Goal: Task Accomplishment & Management: Use online tool/utility

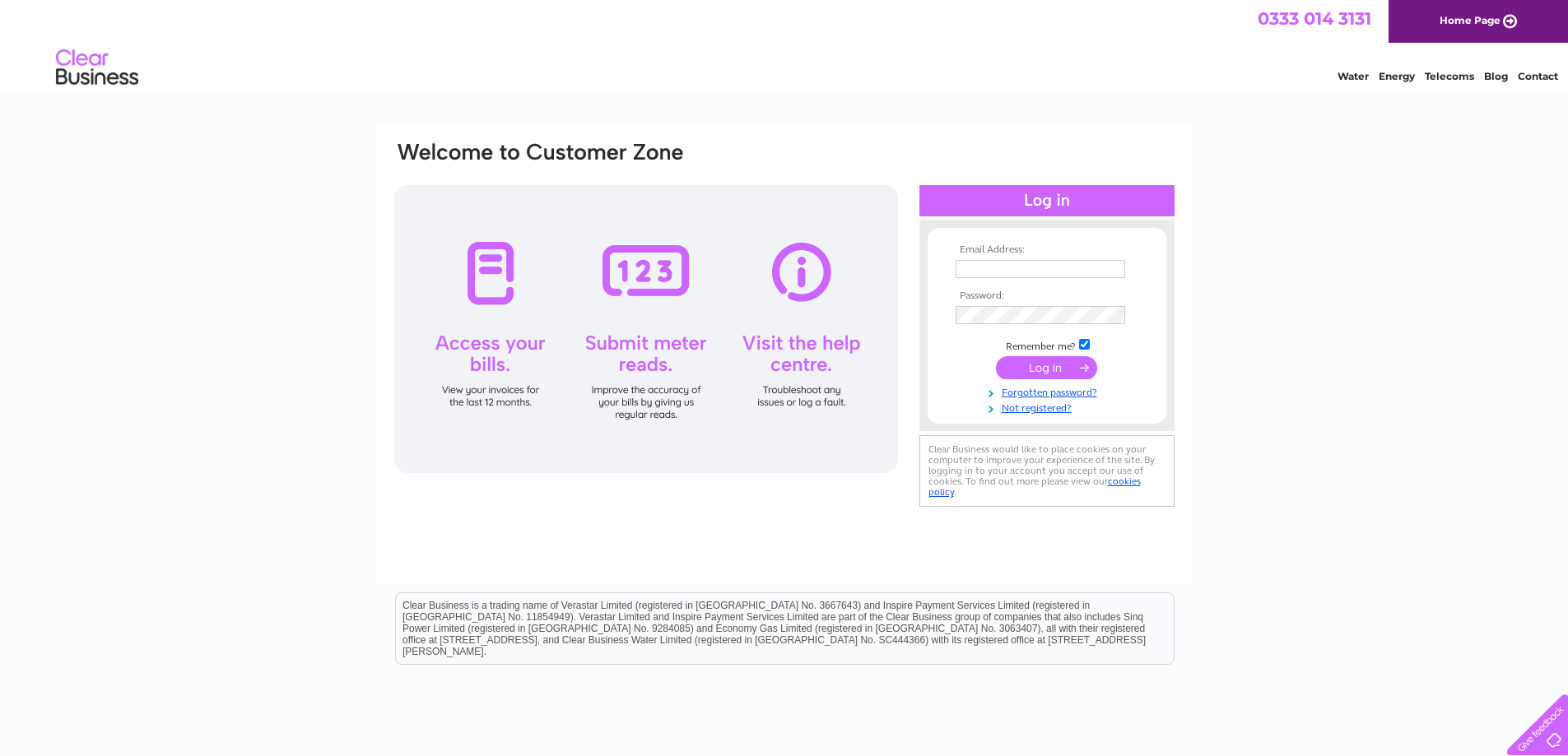
type input "trevor@joe-cool.co.uk"
click at [1047, 361] on input "submit" at bounding box center [1047, 367] width 101 height 23
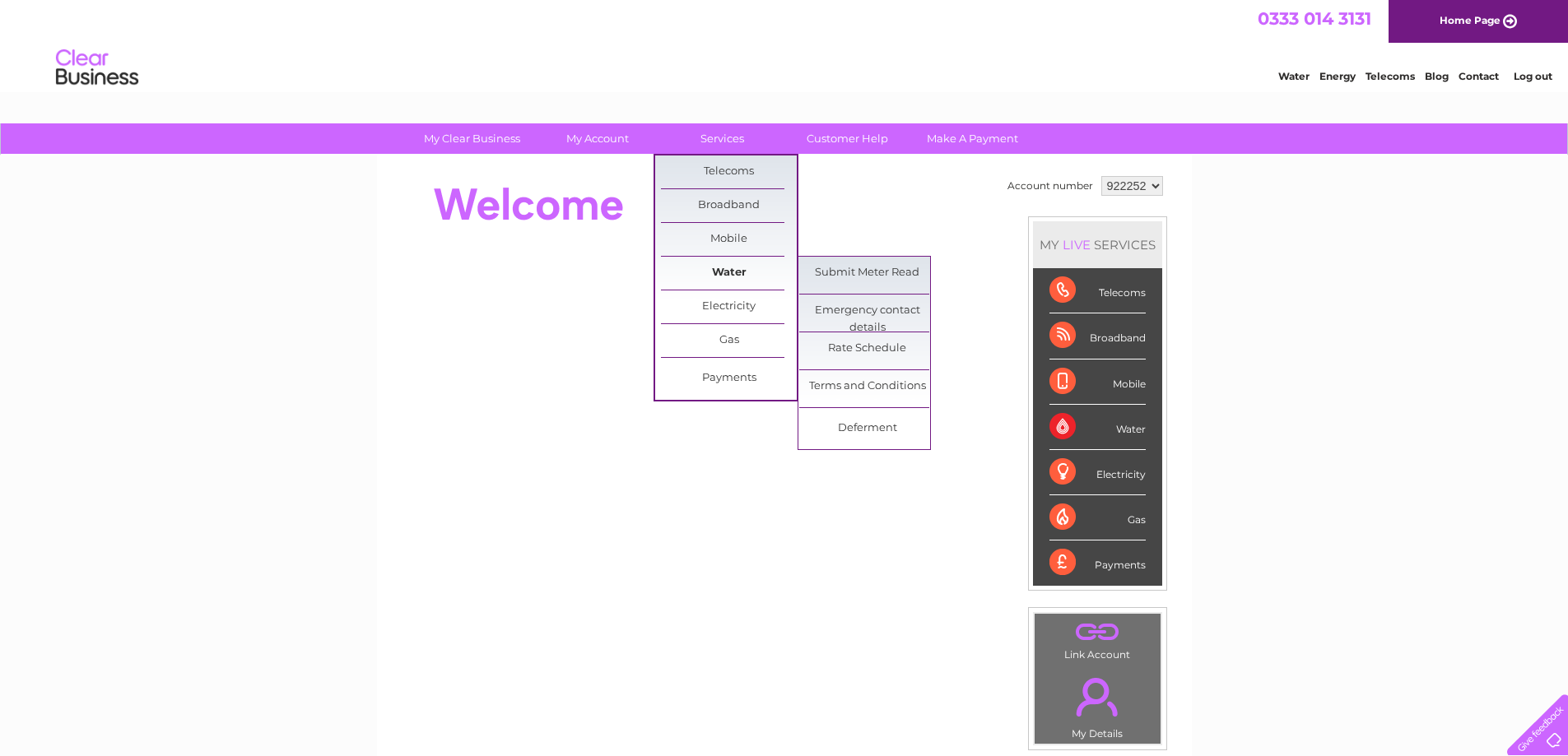
click at [729, 271] on link "Water" at bounding box center [729, 273] width 136 height 33
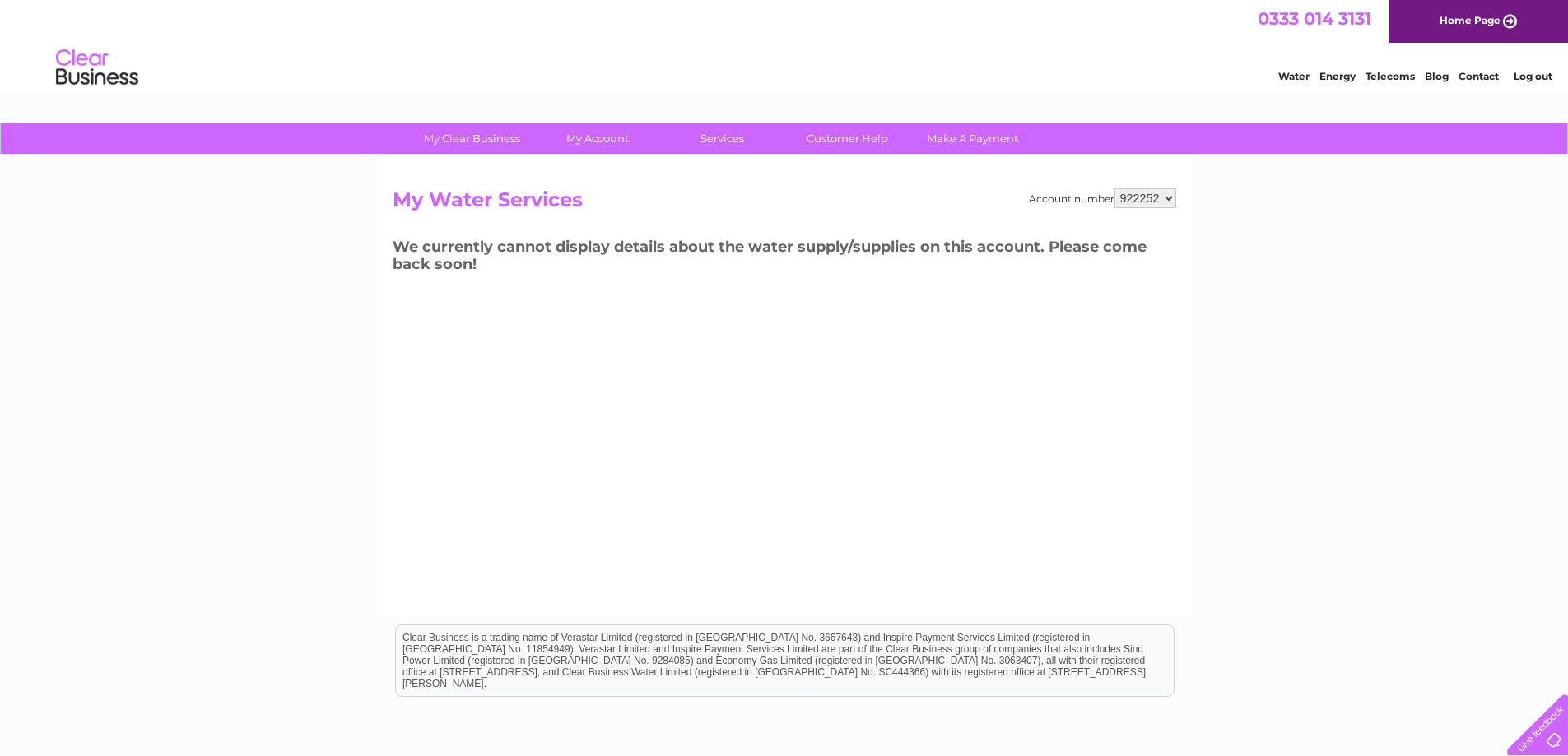
click at [1144, 210] on h2 "My Water Services" at bounding box center [784, 204] width 784 height 31
click at [1144, 205] on select "922252 922508" at bounding box center [1144, 198] width 61 height 20
select select "922508"
click at [1114, 189] on select "922252 922508" at bounding box center [1144, 198] width 61 height 20
drag, startPoint x: 1153, startPoint y: 197, endPoint x: 1151, endPoint y: 205, distance: 8.2
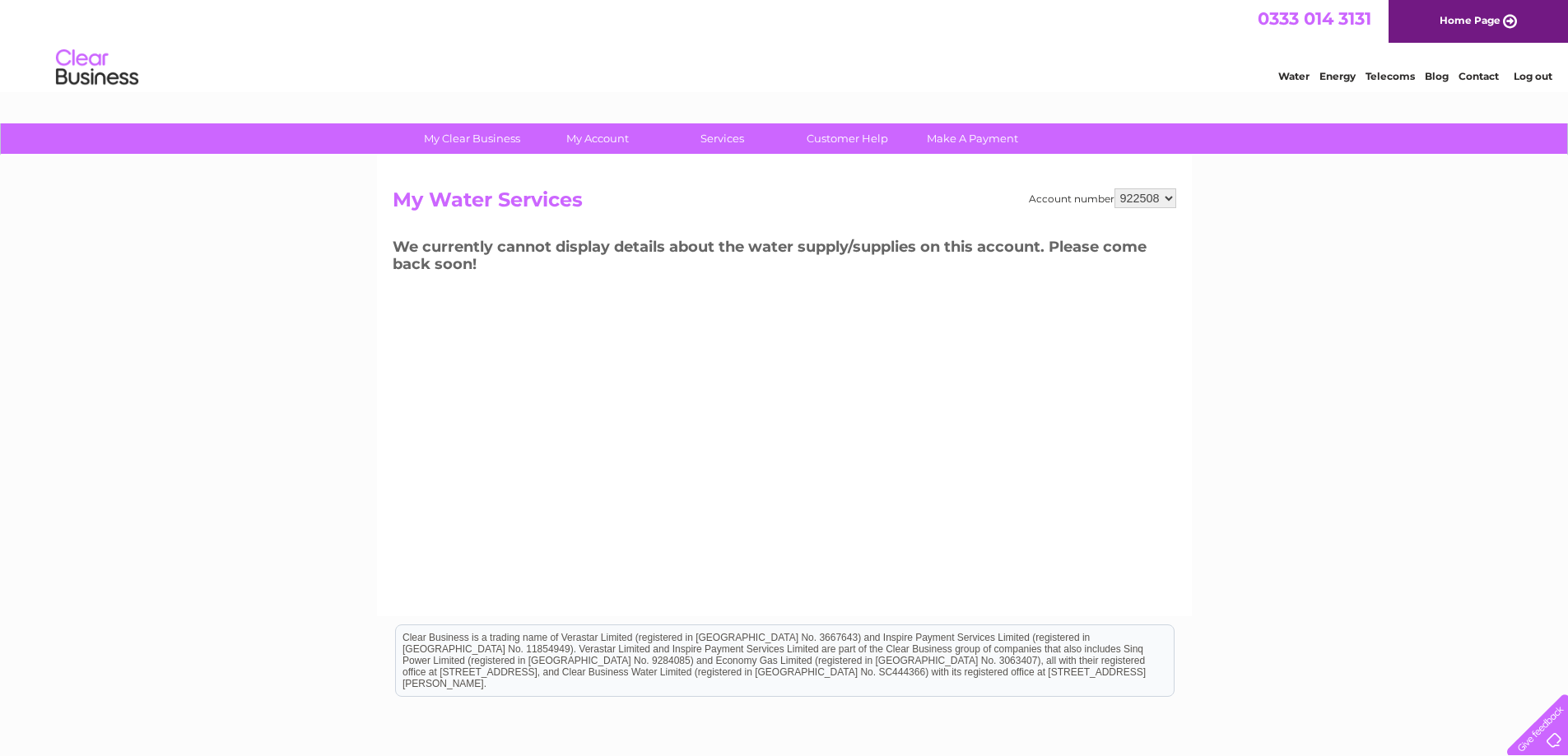
click at [1153, 197] on select "922252 922508" at bounding box center [1144, 198] width 61 height 20
click at [1114, 189] on select "922252 922508" at bounding box center [1144, 198] width 61 height 20
click at [1152, 197] on select "922252 922508" at bounding box center [1144, 198] width 61 height 20
select select "922252"
click at [1114, 189] on select "922252 922508" at bounding box center [1144, 198] width 61 height 20
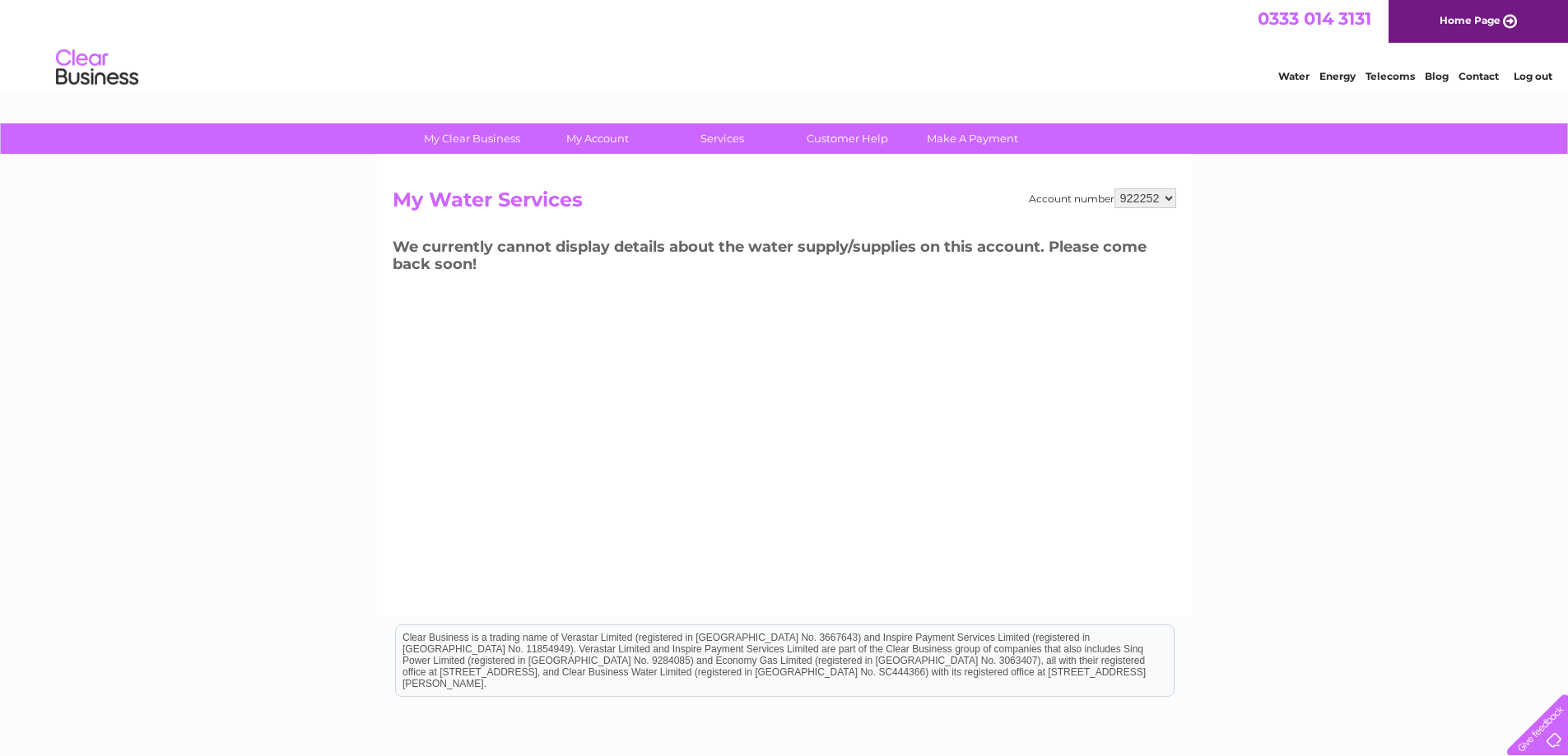
click at [1127, 192] on select "922252 922508" at bounding box center [1144, 198] width 61 height 20
select select "922508"
click at [1114, 189] on select "922252 922508" at bounding box center [1144, 198] width 61 height 20
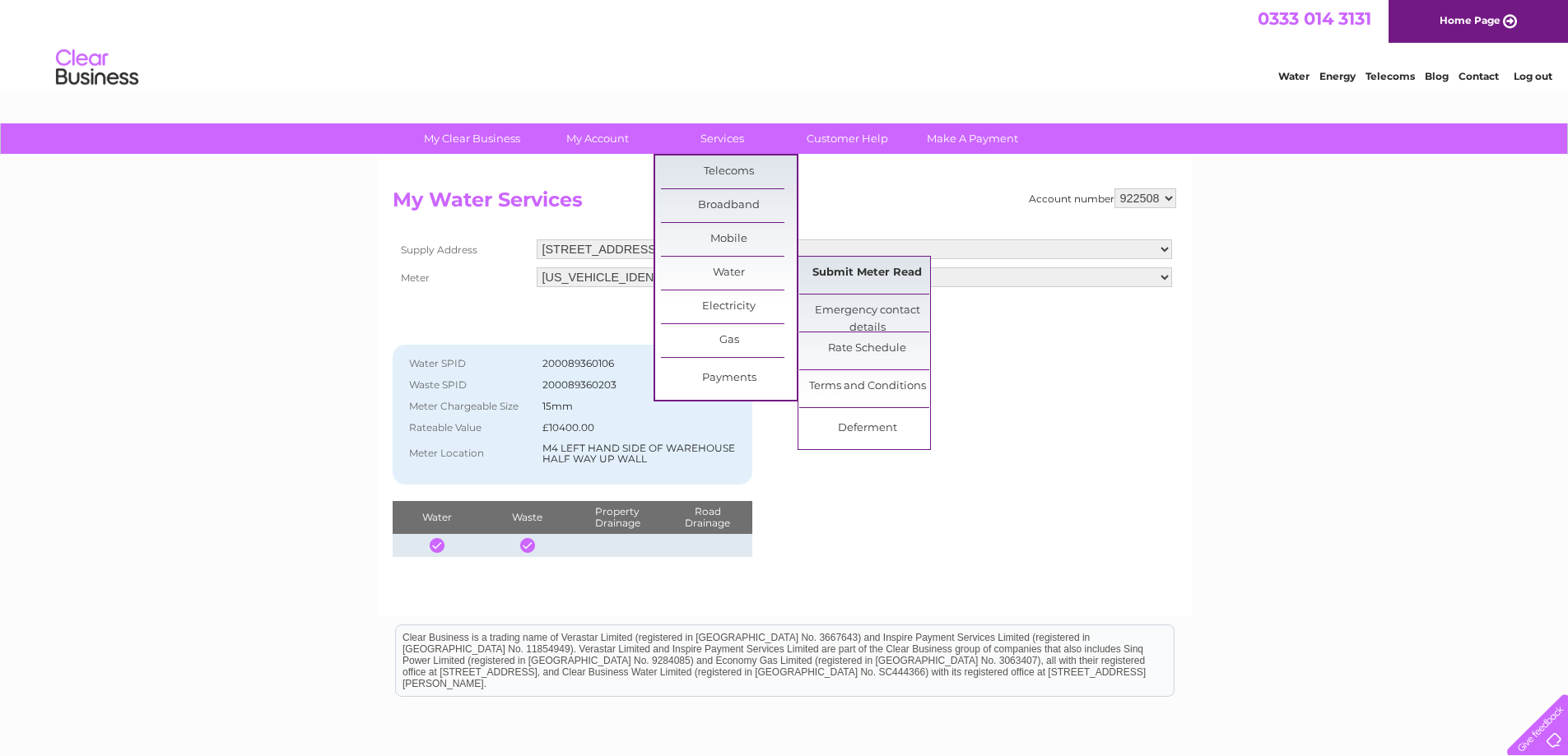
click at [862, 278] on link "Submit Meter Read" at bounding box center [867, 273] width 136 height 33
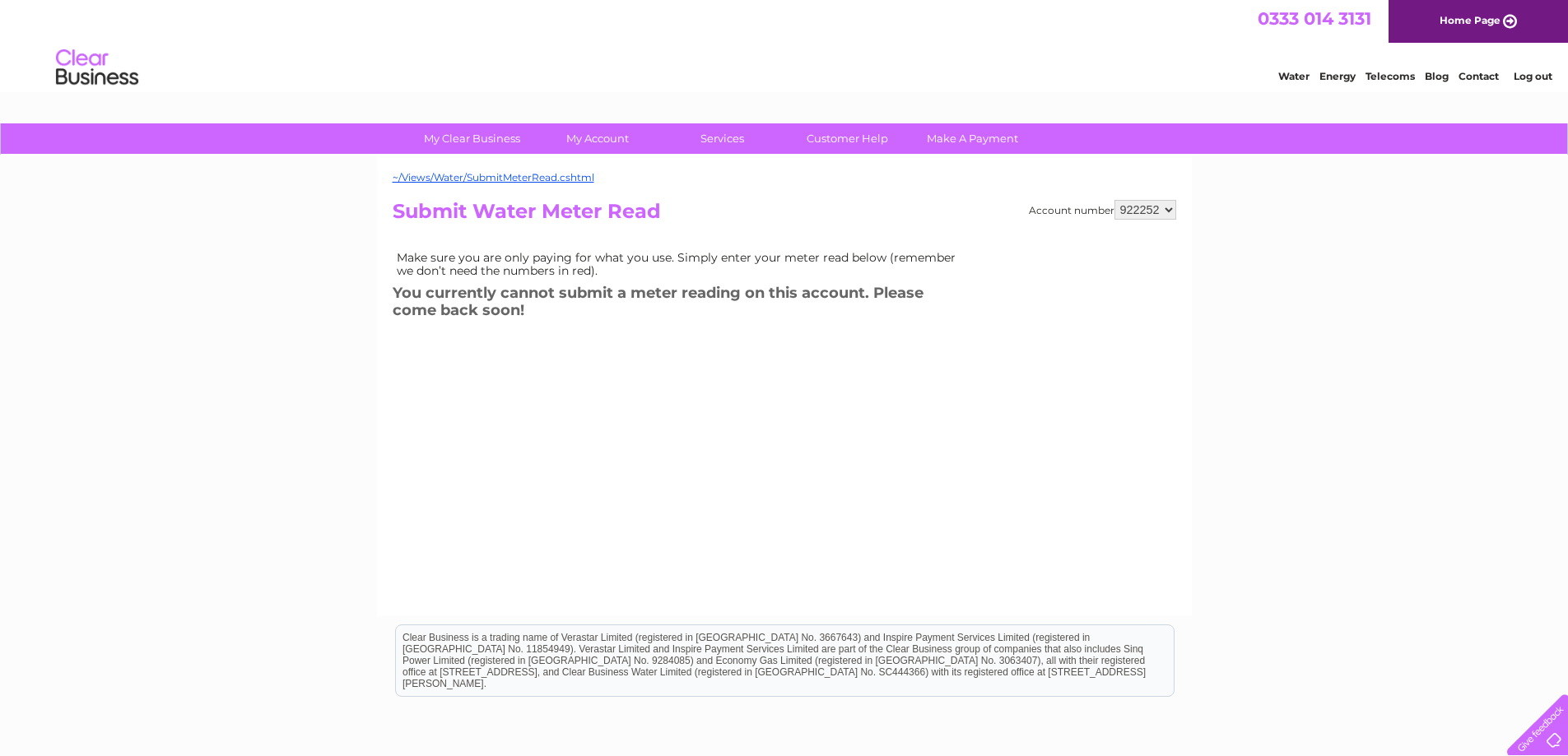
click at [1131, 213] on select "922252 922508" at bounding box center [1144, 210] width 61 height 20
select select "922508"
click at [1114, 200] on select "922252 922508" at bounding box center [1144, 210] width 61 height 20
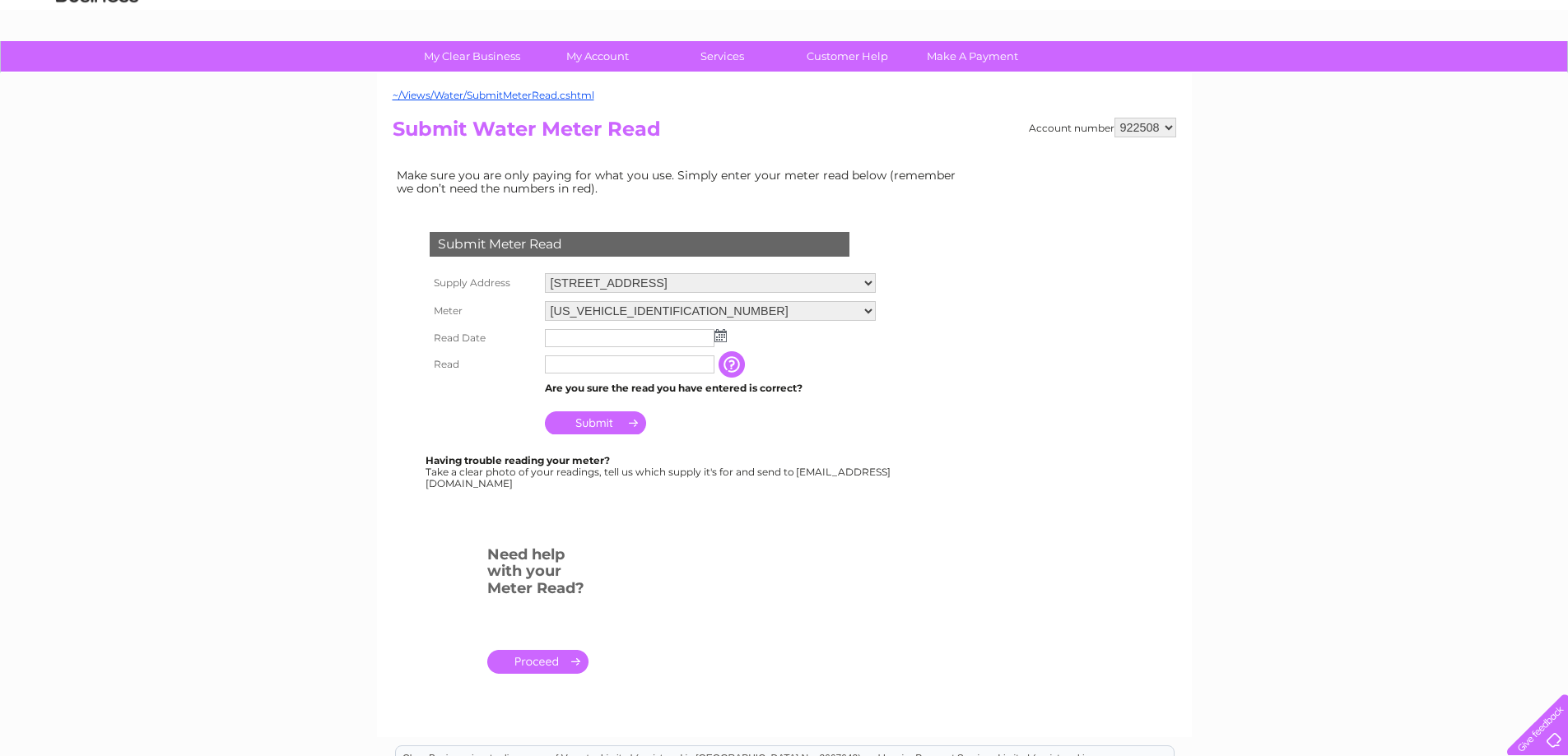
scroll to position [82, 0]
click at [721, 337] on img at bounding box center [721, 335] width 12 height 13
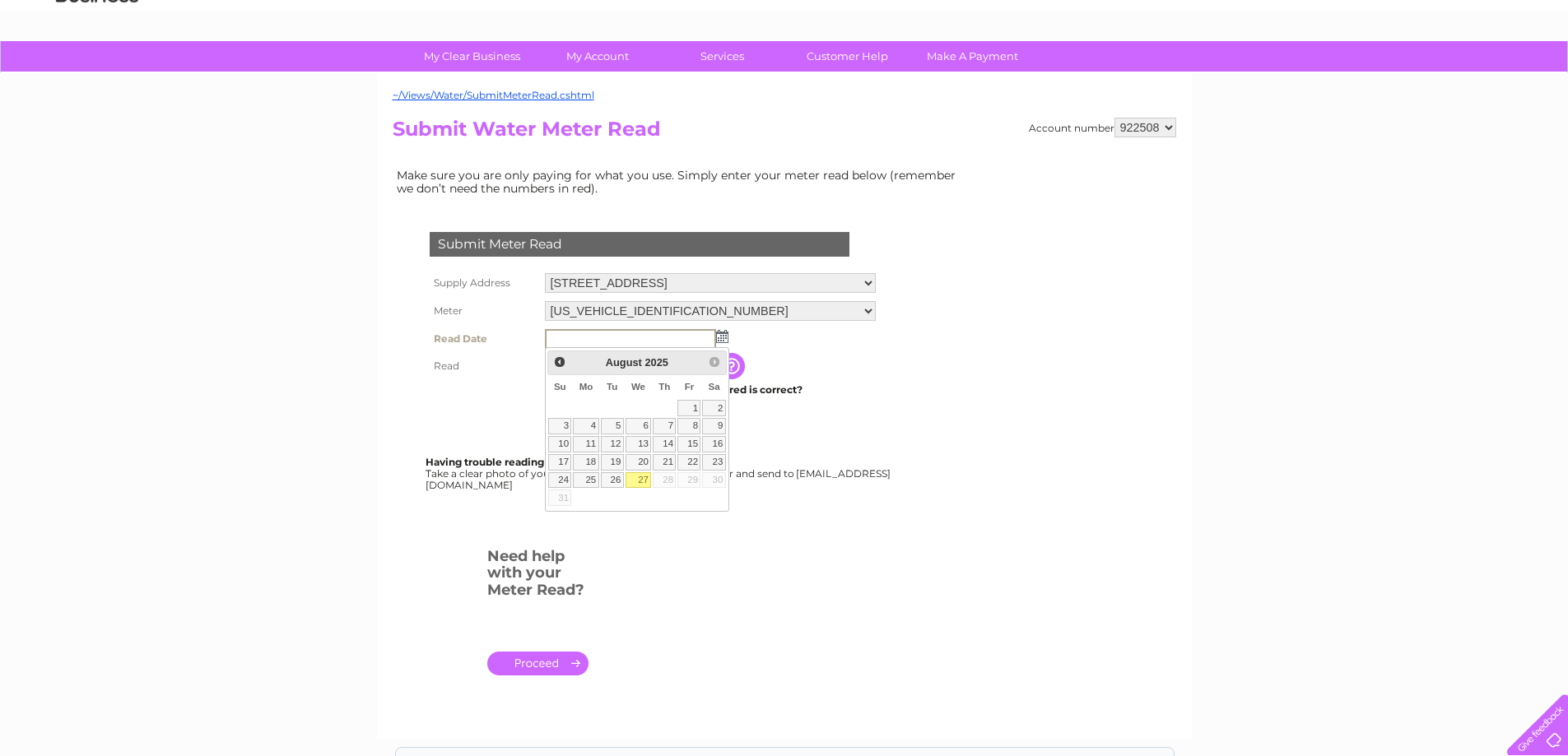
click at [642, 479] on link "27" at bounding box center [639, 480] width 27 height 16
type input "[DATE]"
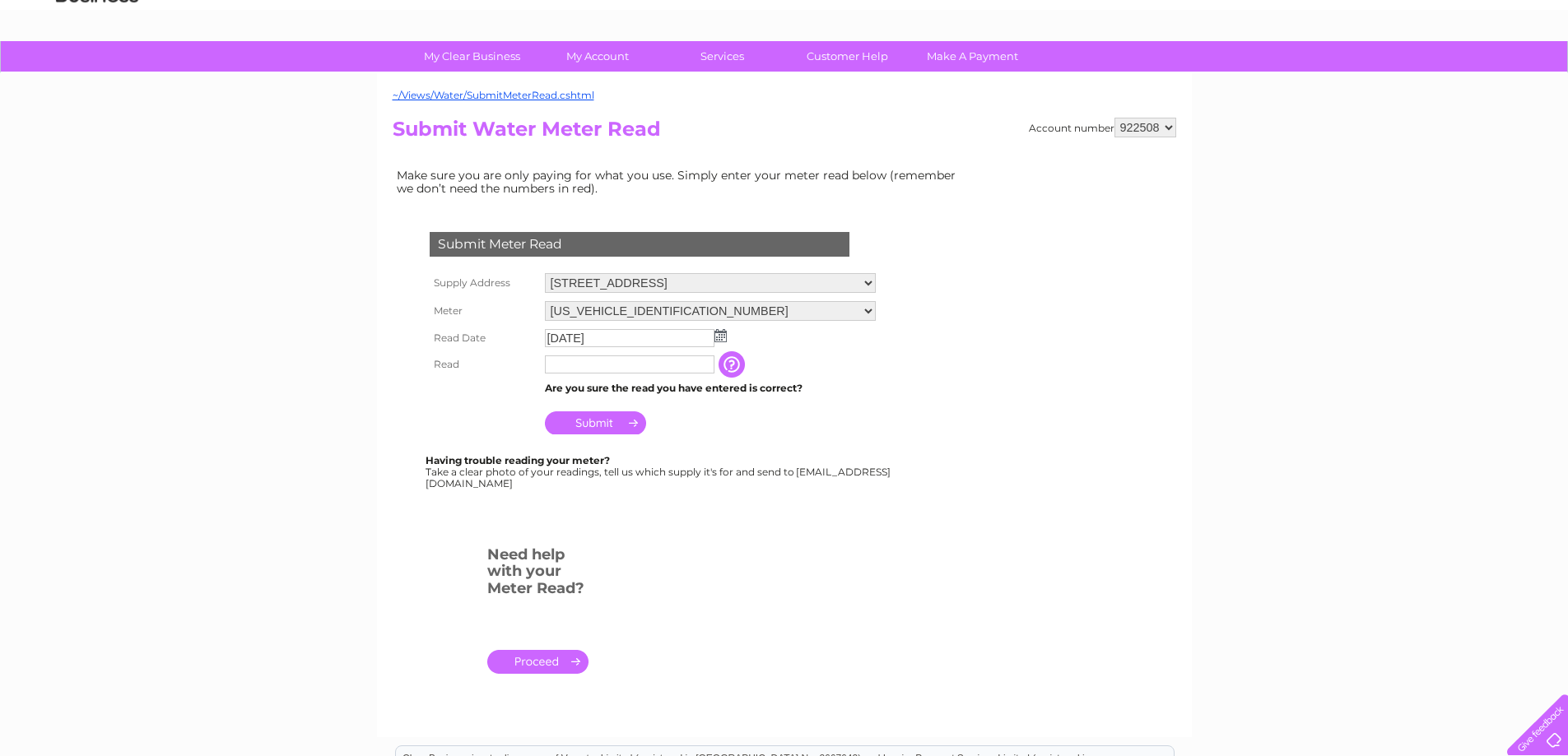
click at [582, 365] on input "text" at bounding box center [629, 365] width 170 height 18
type input "00949"
click at [597, 427] on input "Submit" at bounding box center [595, 422] width 101 height 23
